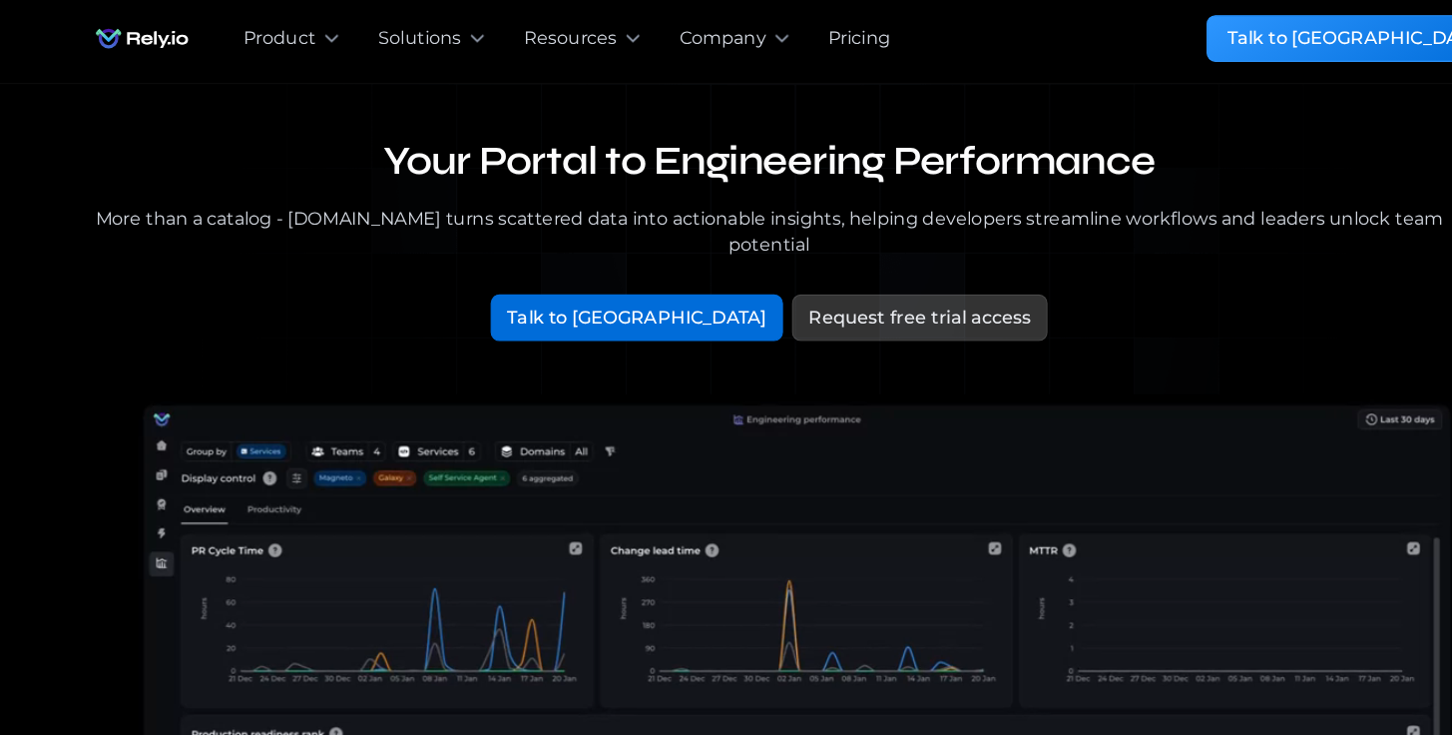
click at [113, 56] on img "home" at bounding box center [139, 40] width 103 height 40
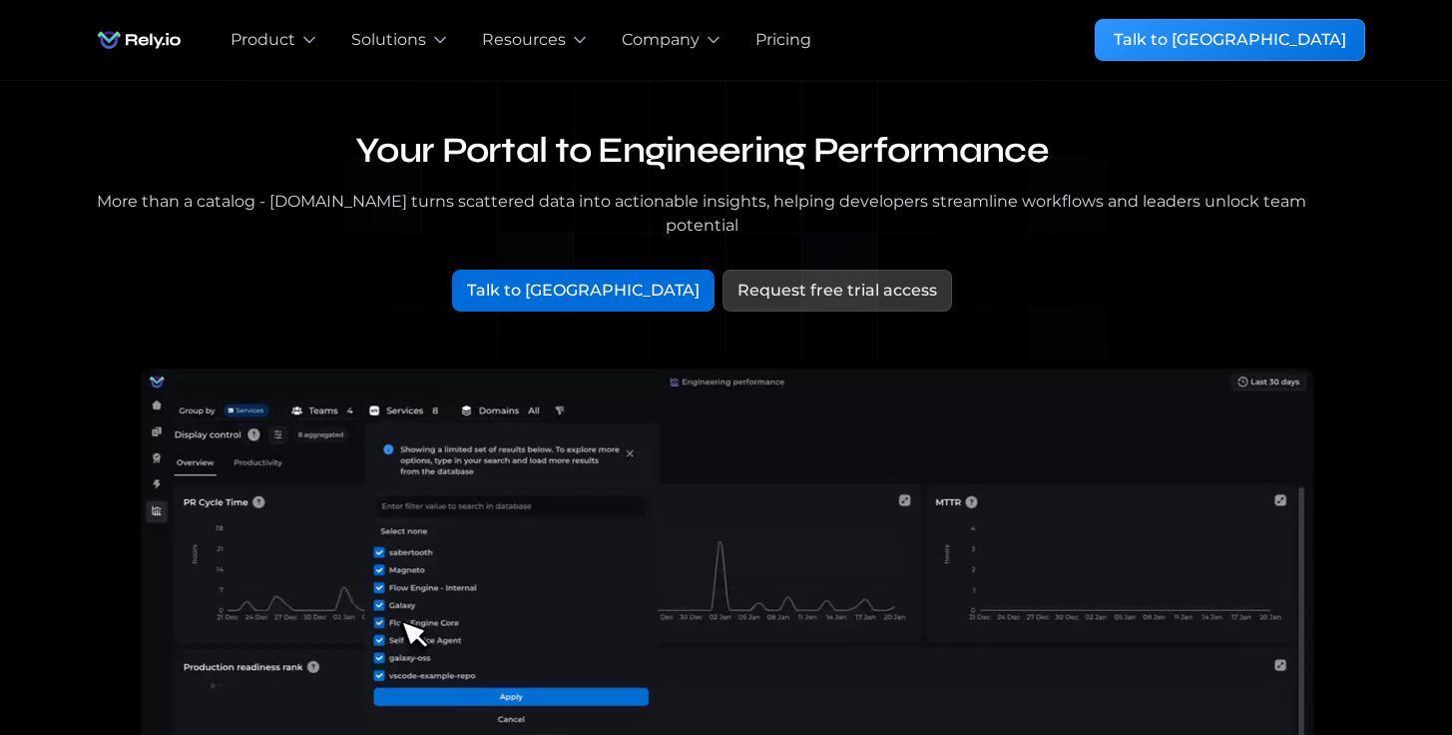
click at [132, 39] on img "home" at bounding box center [139, 40] width 103 height 40
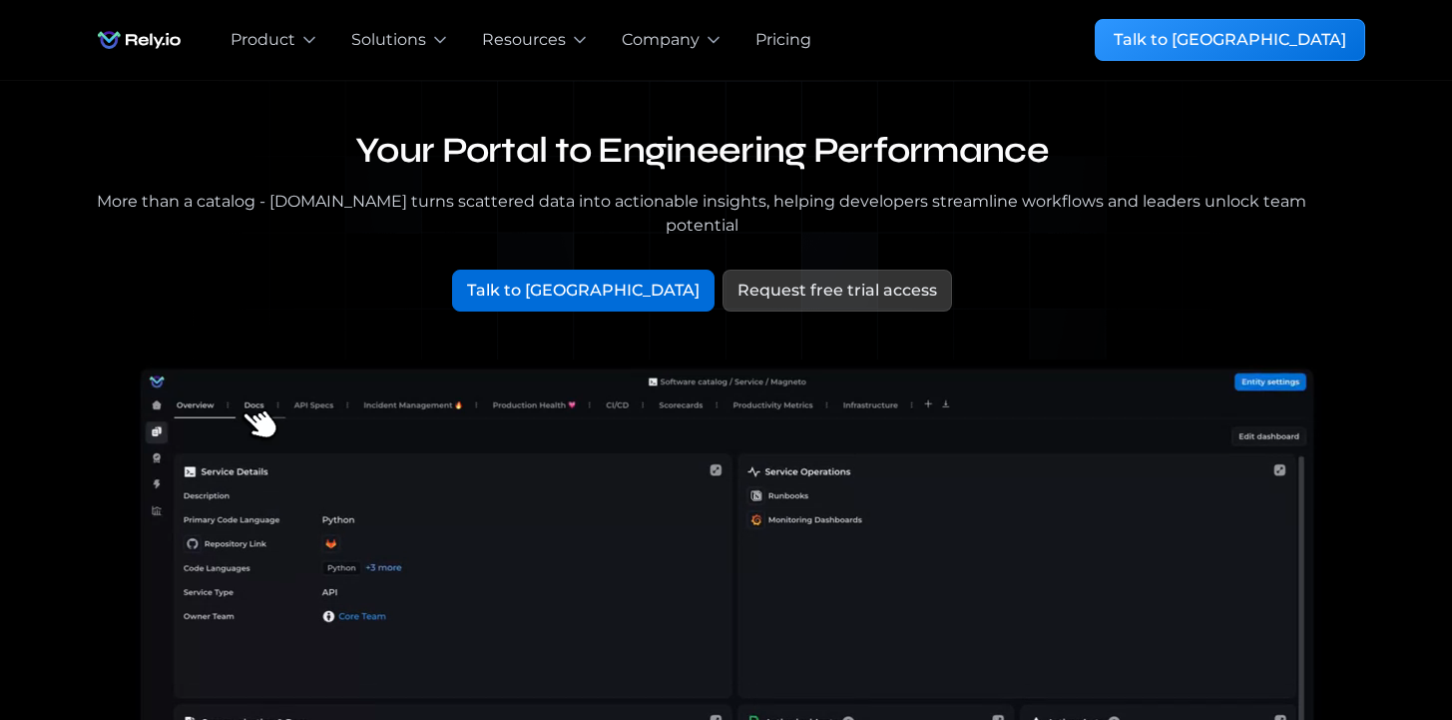
click at [757, 36] on div "Pricing" at bounding box center [784, 40] width 56 height 24
